Goal: Information Seeking & Learning: Learn about a topic

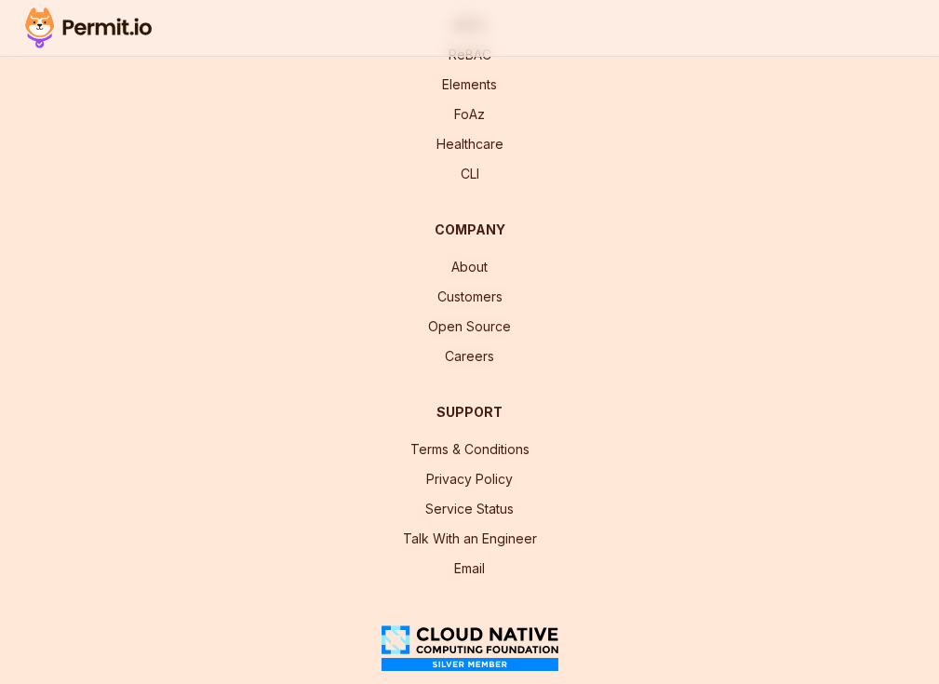
scroll to position [686, 0]
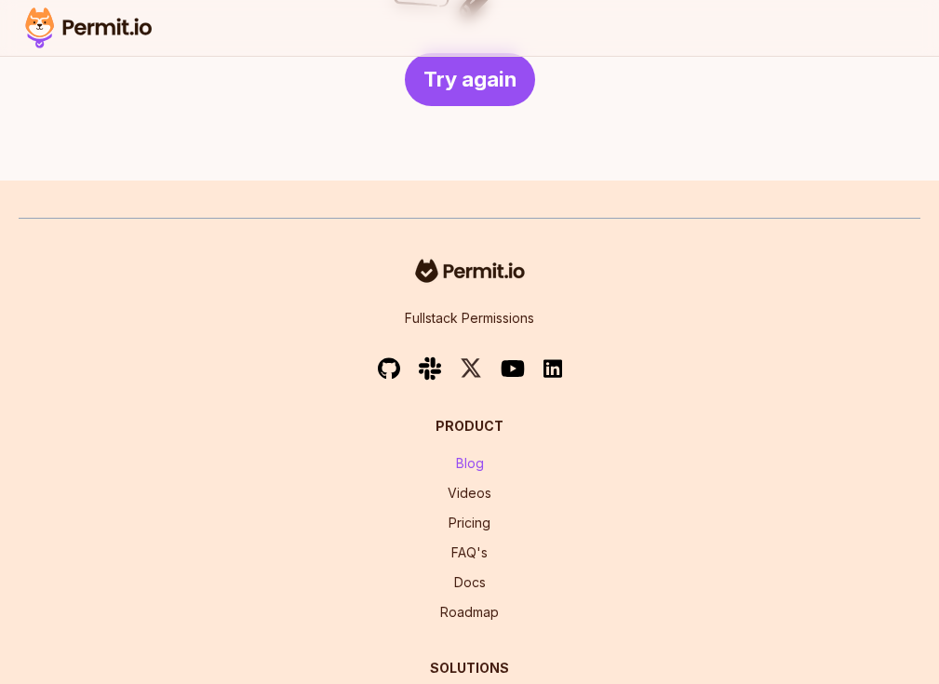
click at [456, 455] on link "Blog" at bounding box center [470, 463] width 28 height 16
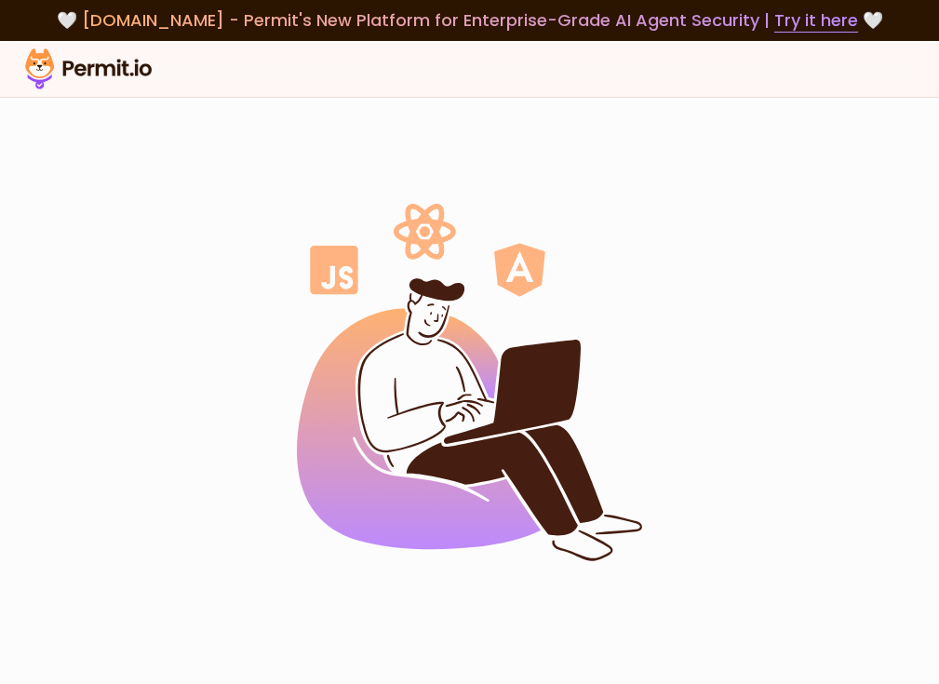
scroll to position [526, 0]
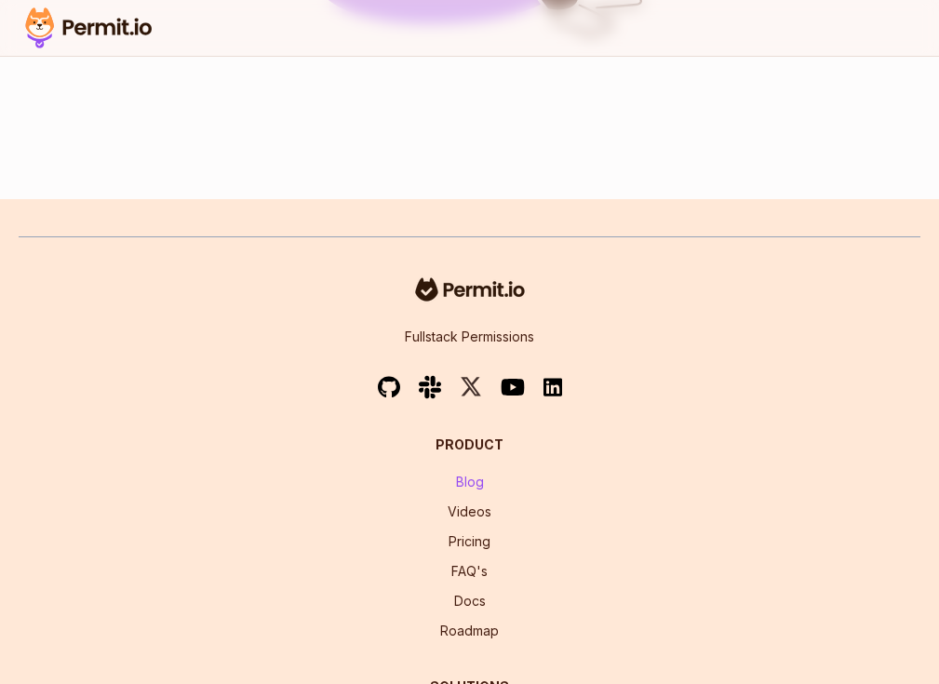
click at [456, 474] on link "Blog" at bounding box center [470, 482] width 28 height 16
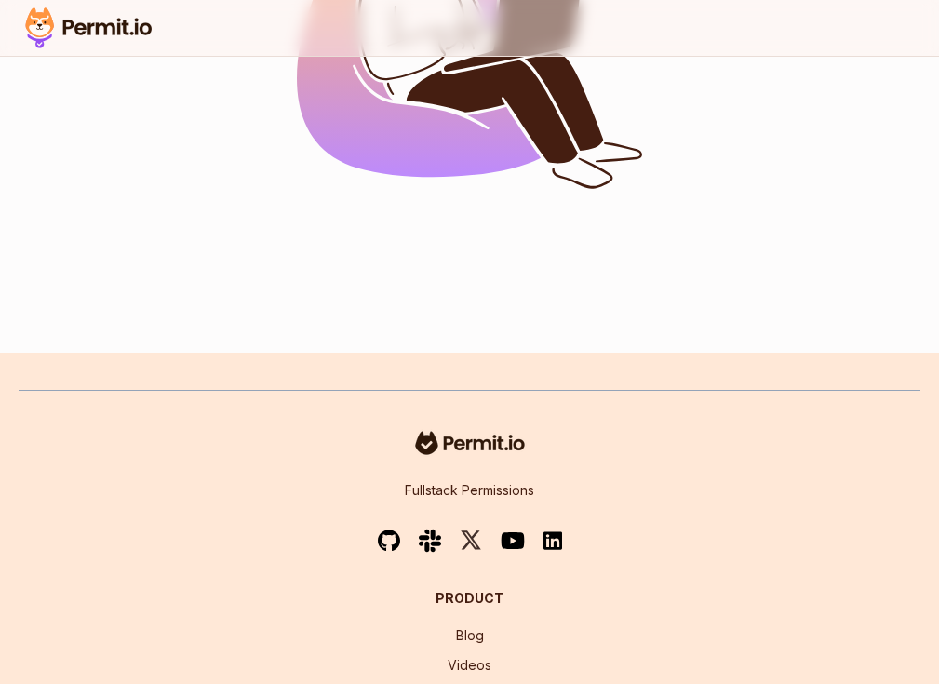
scroll to position [544, 0]
